Goal: Check status: Check status

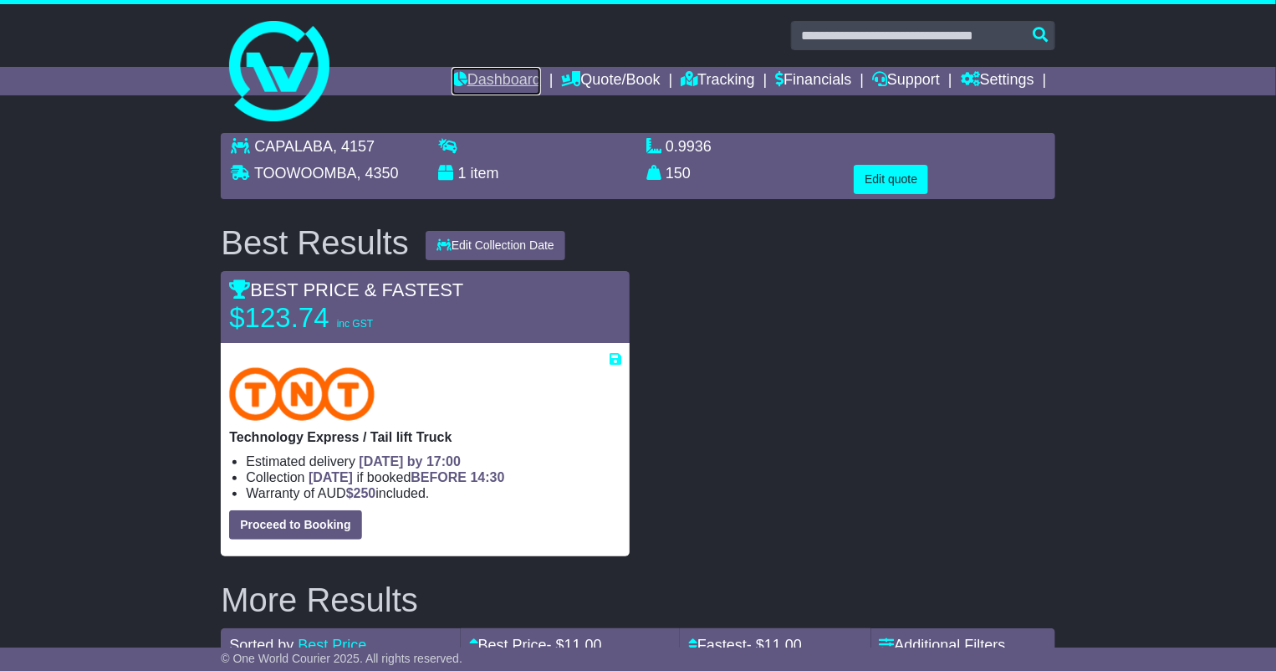
click at [505, 79] on link "Dashboard" at bounding box center [496, 81] width 89 height 28
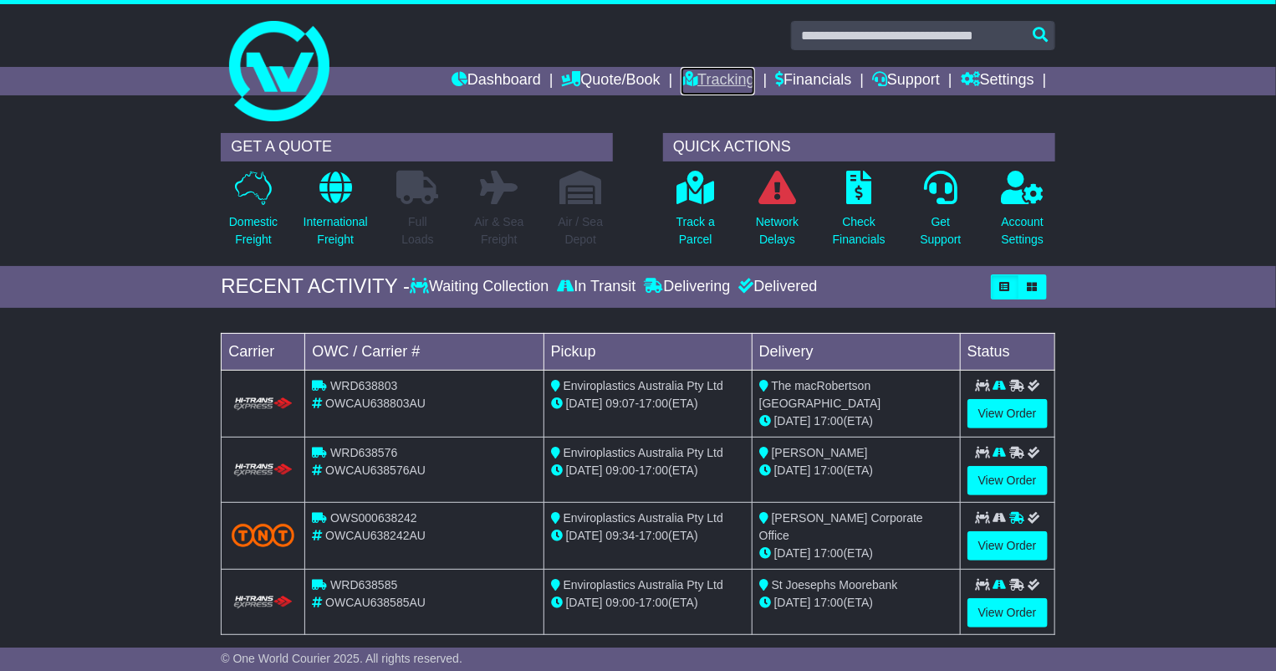
click at [699, 74] on link "Tracking" at bounding box center [718, 81] width 74 height 28
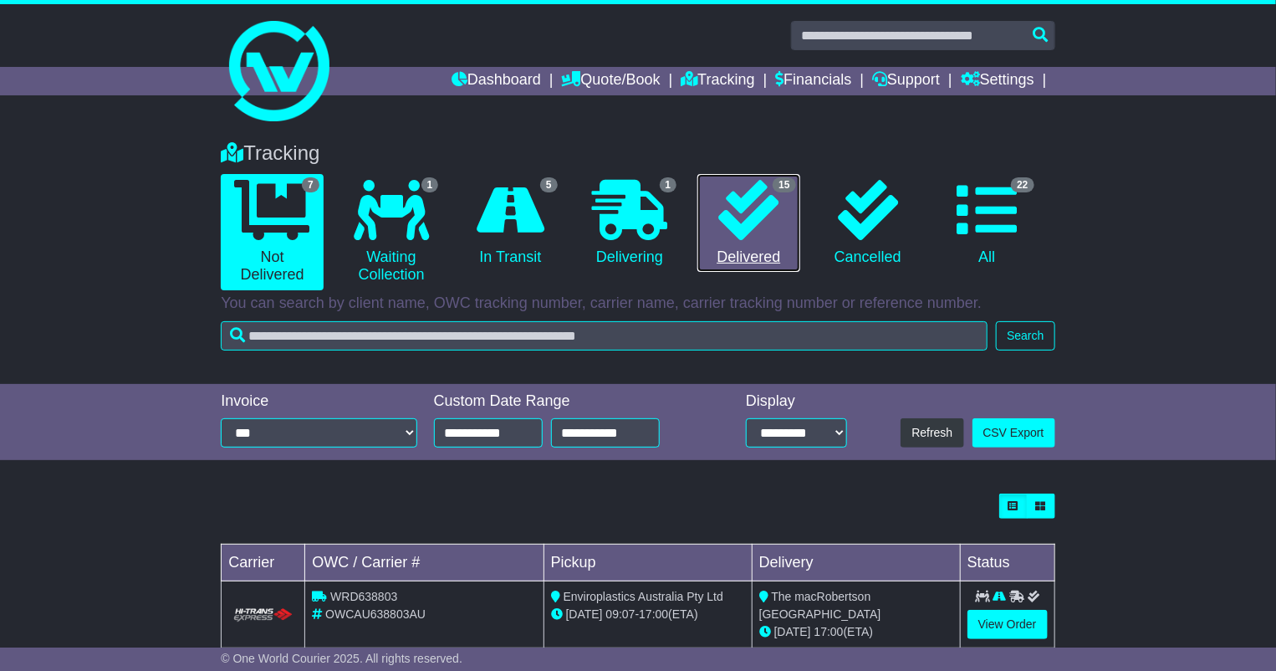
click at [751, 227] on icon at bounding box center [748, 210] width 60 height 60
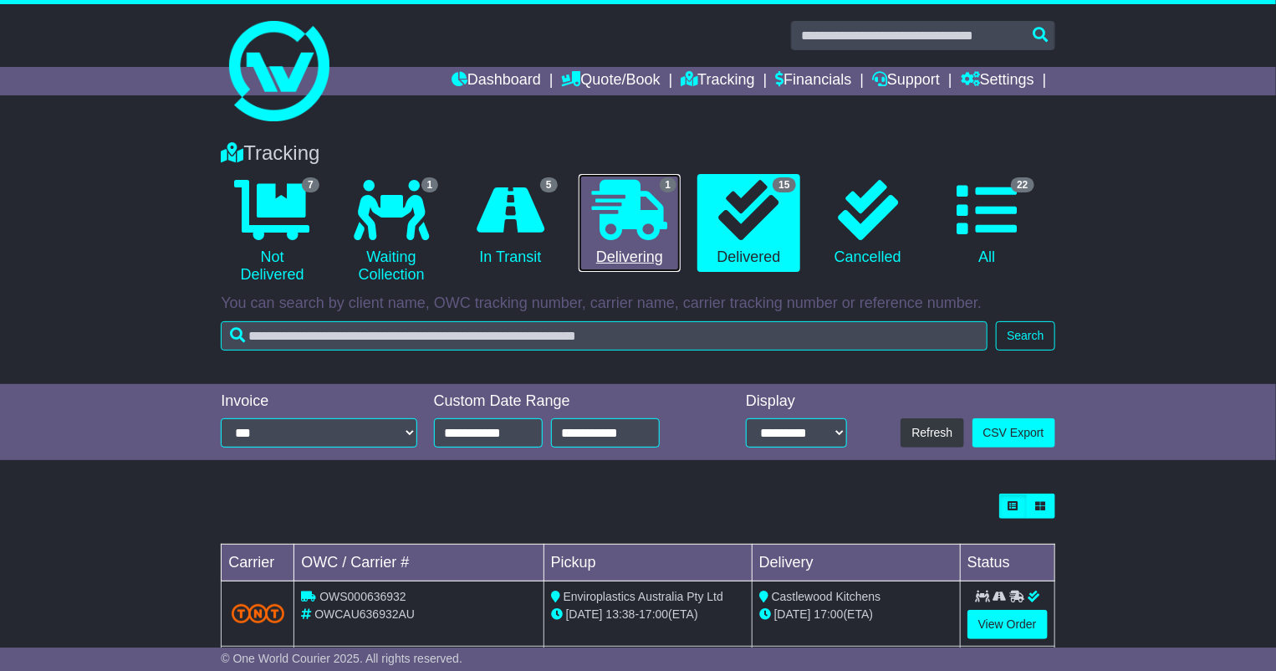
click at [652, 230] on icon at bounding box center [629, 210] width 75 height 60
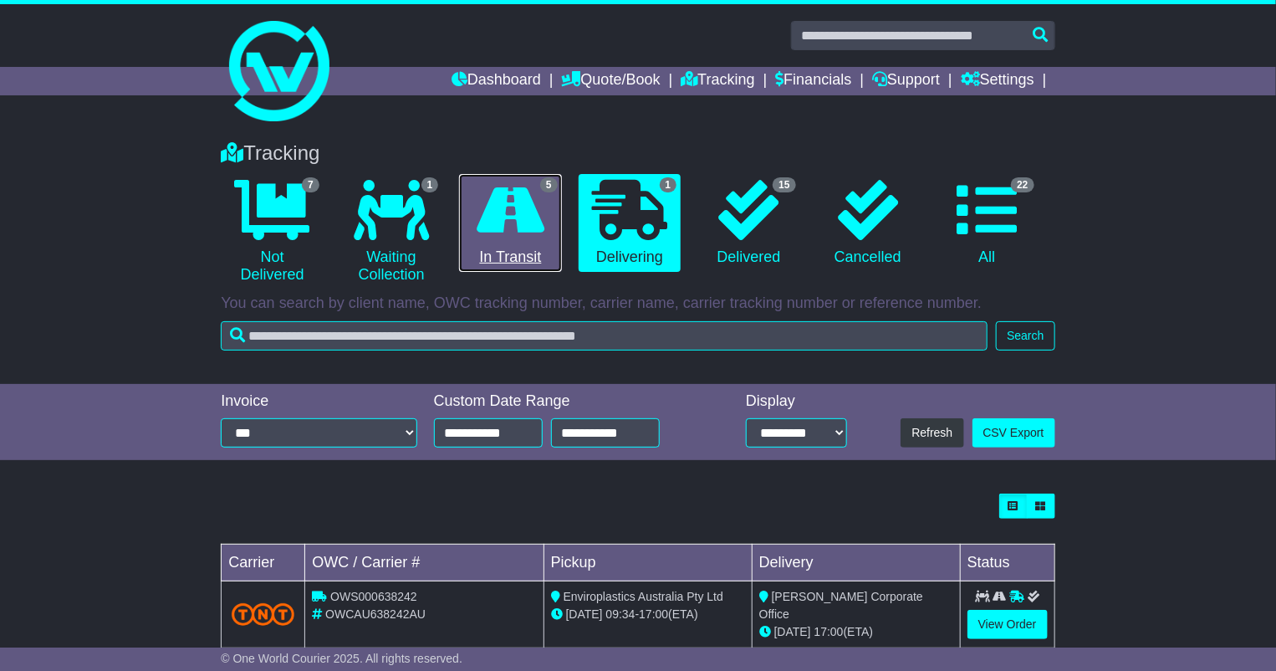
click at [508, 232] on icon at bounding box center [511, 210] width 68 height 60
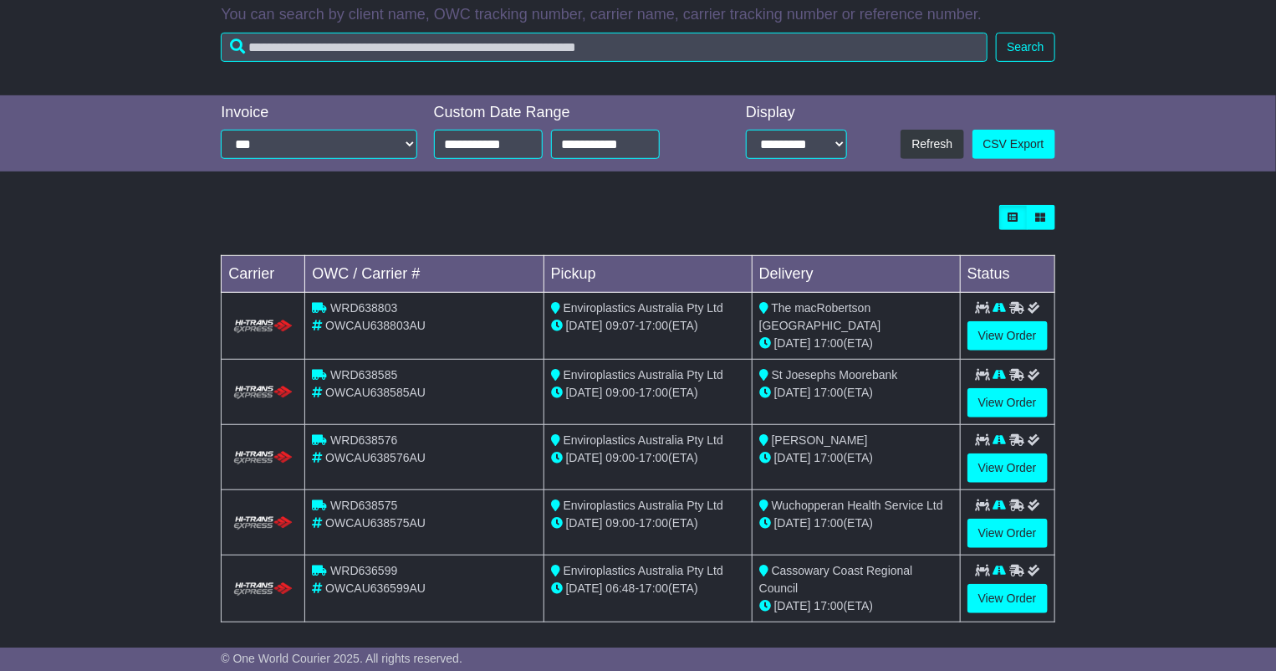
scroll to position [294, 0]
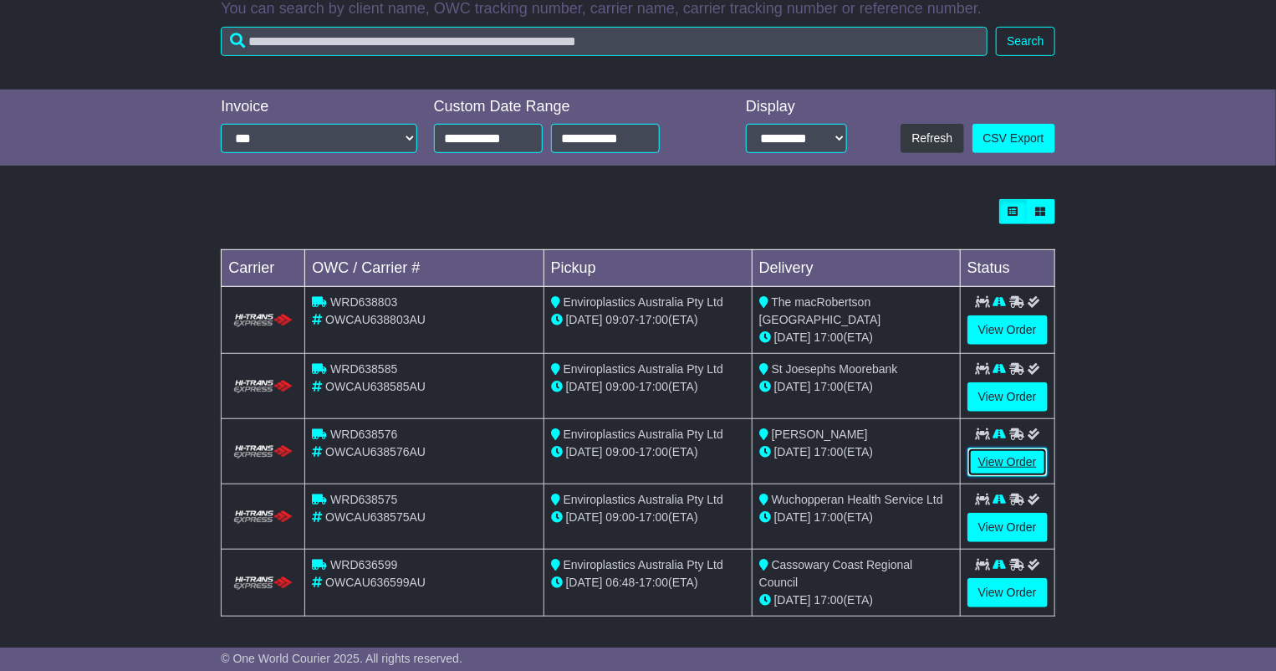
click at [991, 461] on link "View Order" at bounding box center [1007, 461] width 80 height 29
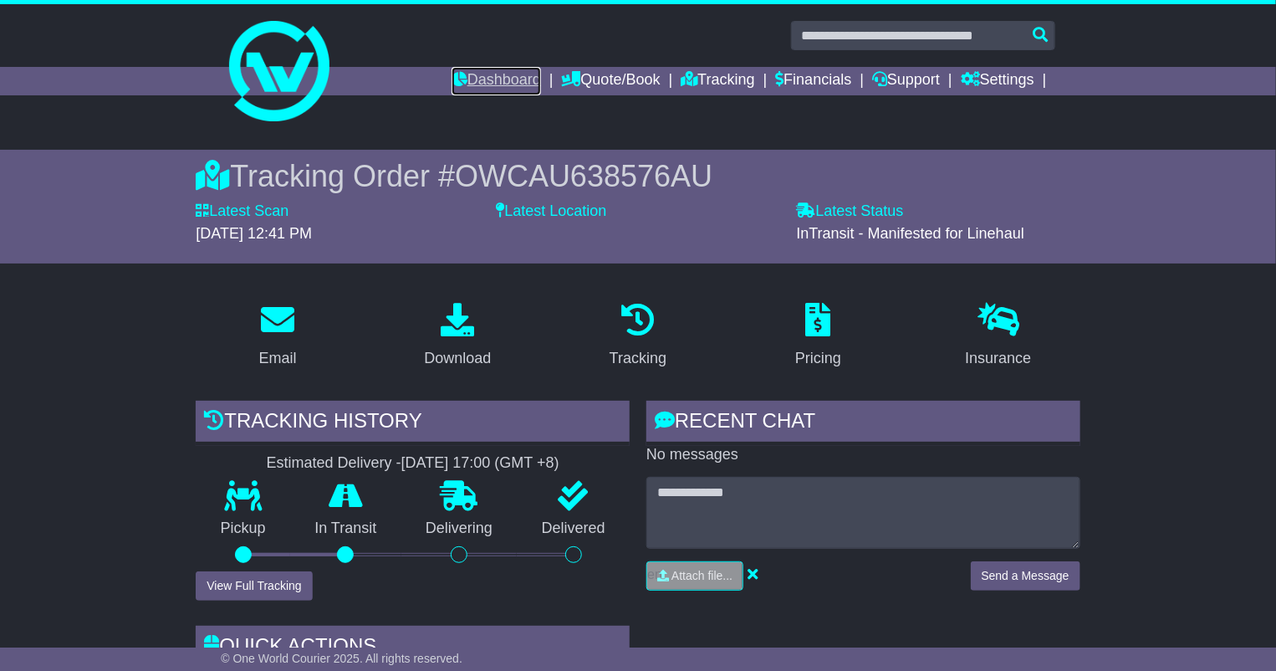
click at [509, 75] on link "Dashboard" at bounding box center [496, 81] width 89 height 28
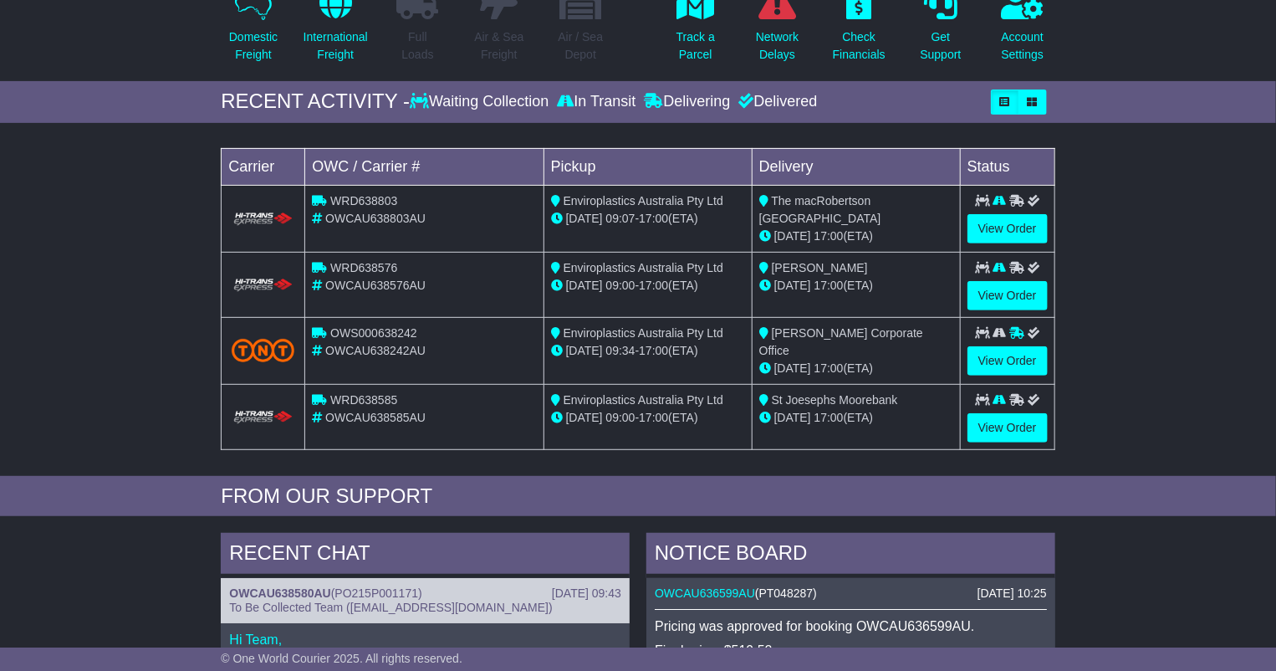
scroll to position [186, 0]
